Goal: Task Accomplishment & Management: Use online tool/utility

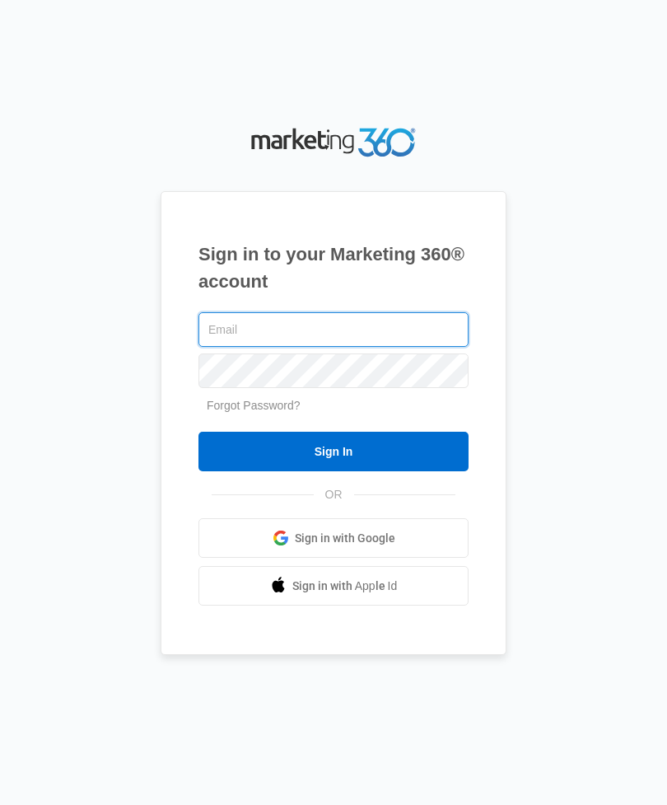
type input "[EMAIL_ADDRESS][DOMAIN_NAME]"
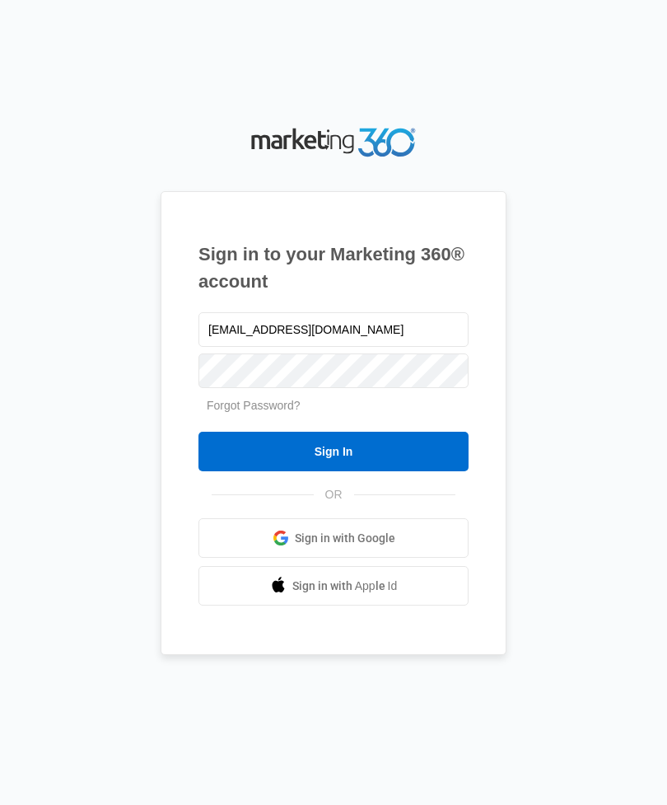
click at [334, 471] on input "Sign In" at bounding box center [334, 452] width 270 height 40
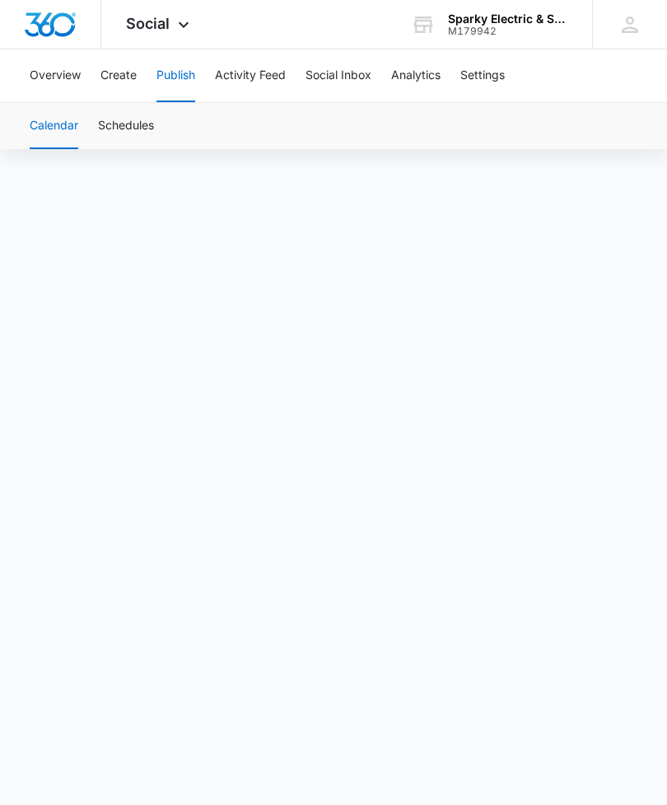
click at [116, 84] on button "Create" at bounding box center [119, 75] width 36 height 53
click at [160, 140] on button "Approvals" at bounding box center [160, 126] width 55 height 46
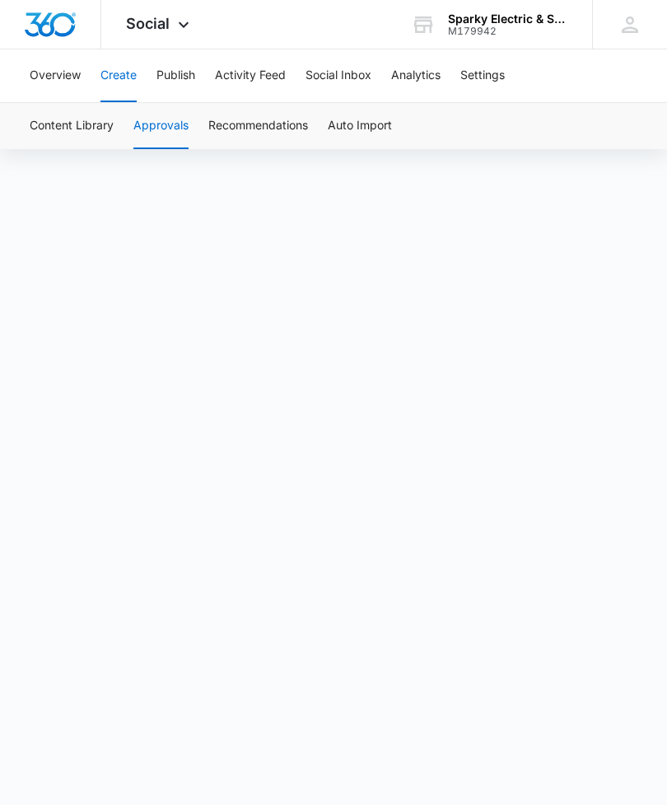
scroll to position [58, 0]
